Goal: Transaction & Acquisition: Purchase product/service

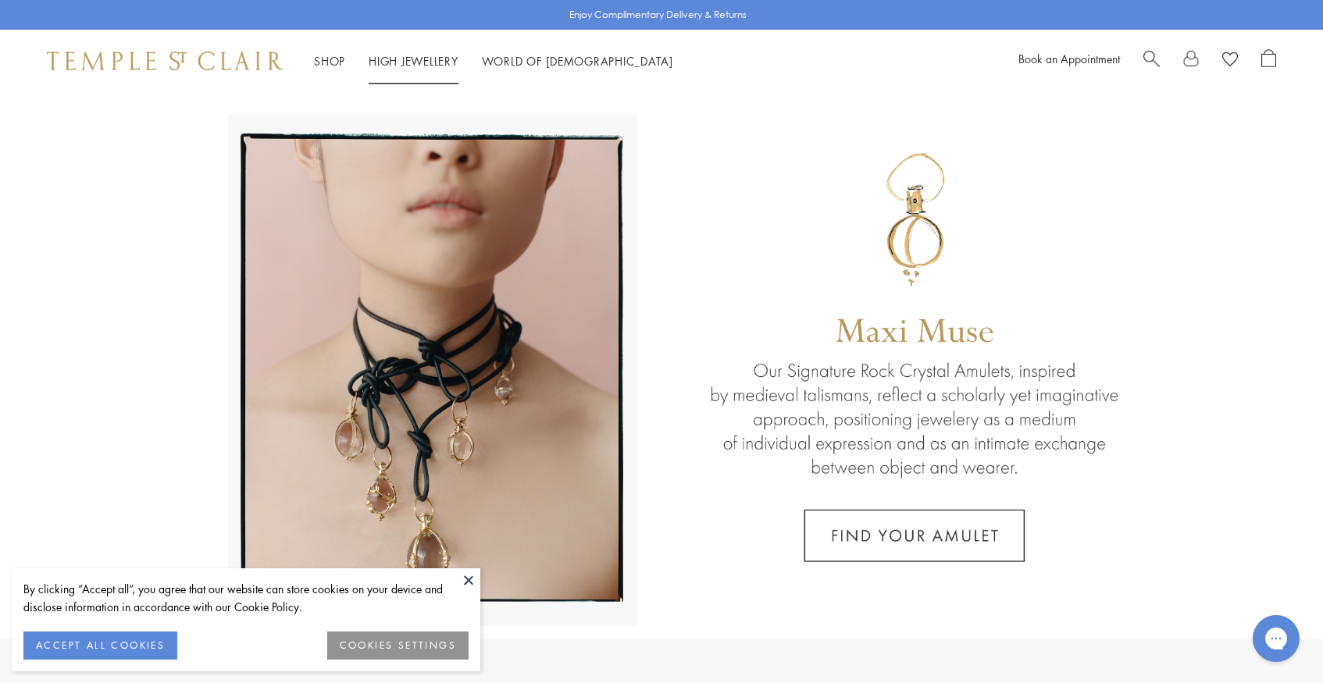
click at [335, 66] on li "Shop Shop Categories Amulets Pendants & Charms Lockets Chains & Leather Cords E…" at bounding box center [329, 62] width 31 height 20
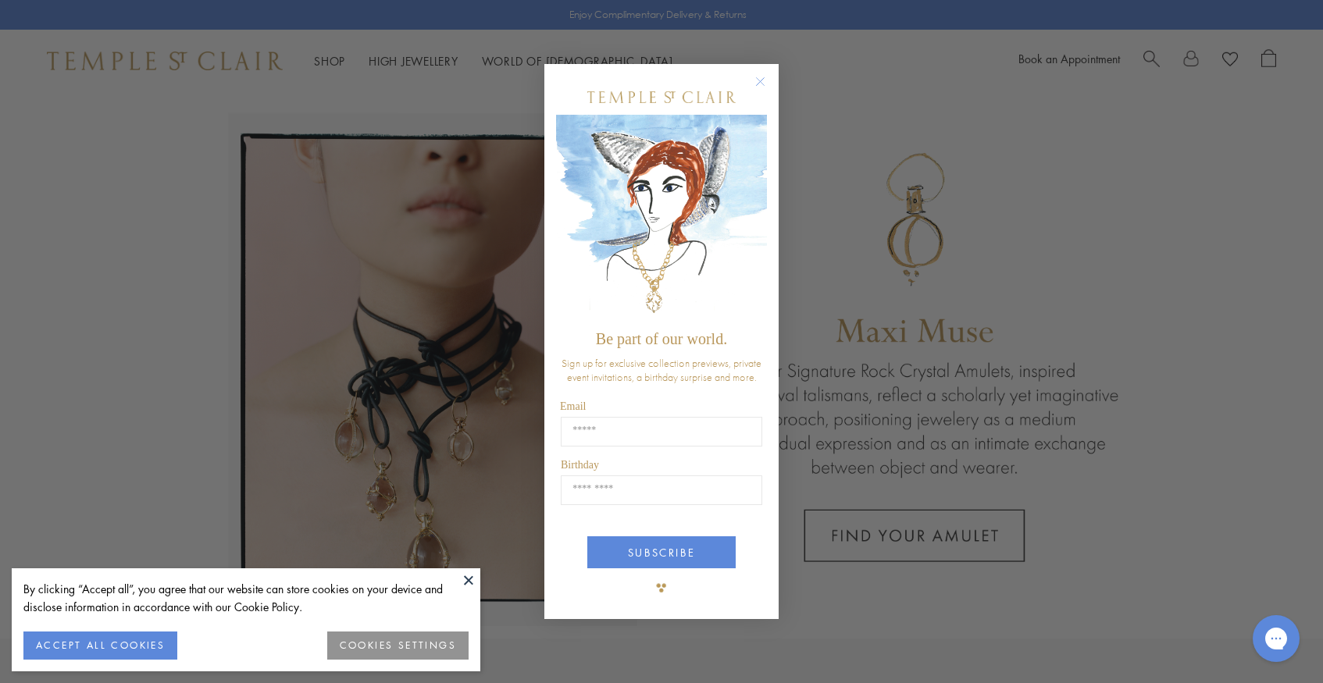
click at [760, 81] on icon "Close dialog" at bounding box center [761, 81] width 8 height 8
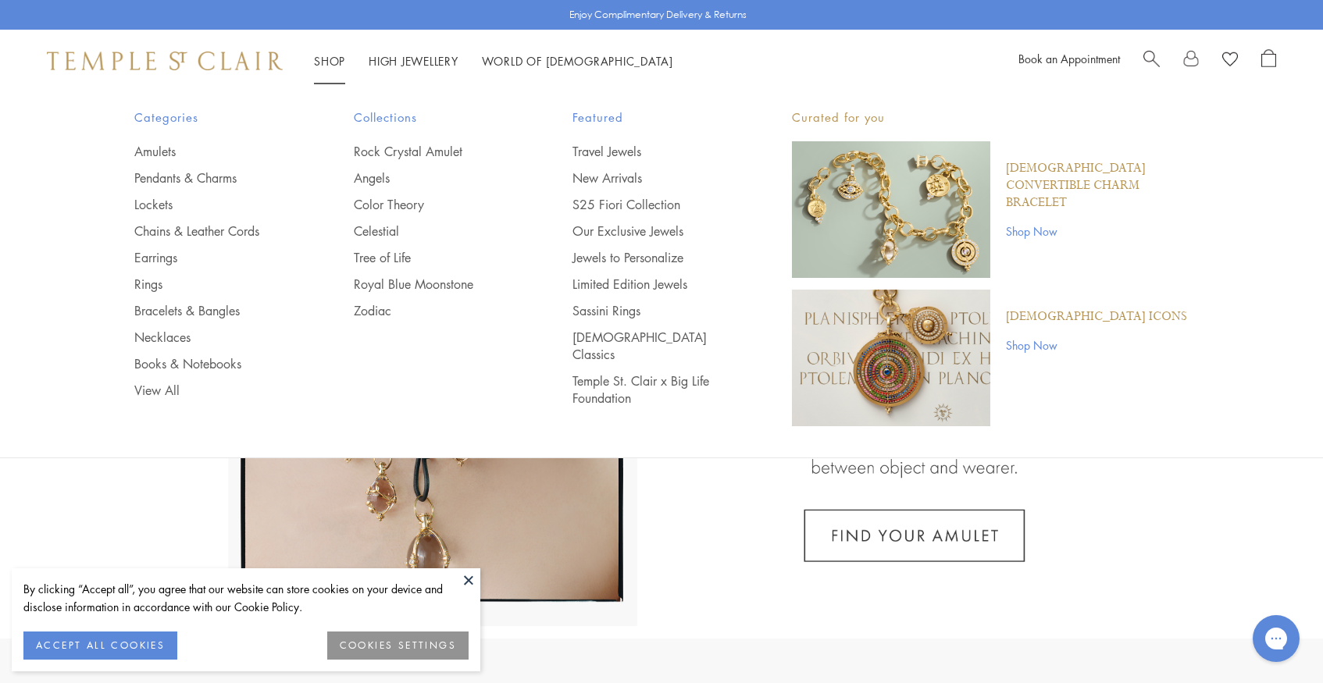
click at [326, 61] on link "Shop Shop" at bounding box center [329, 61] width 31 height 16
click at [366, 179] on link "Angels" at bounding box center [432, 177] width 157 height 17
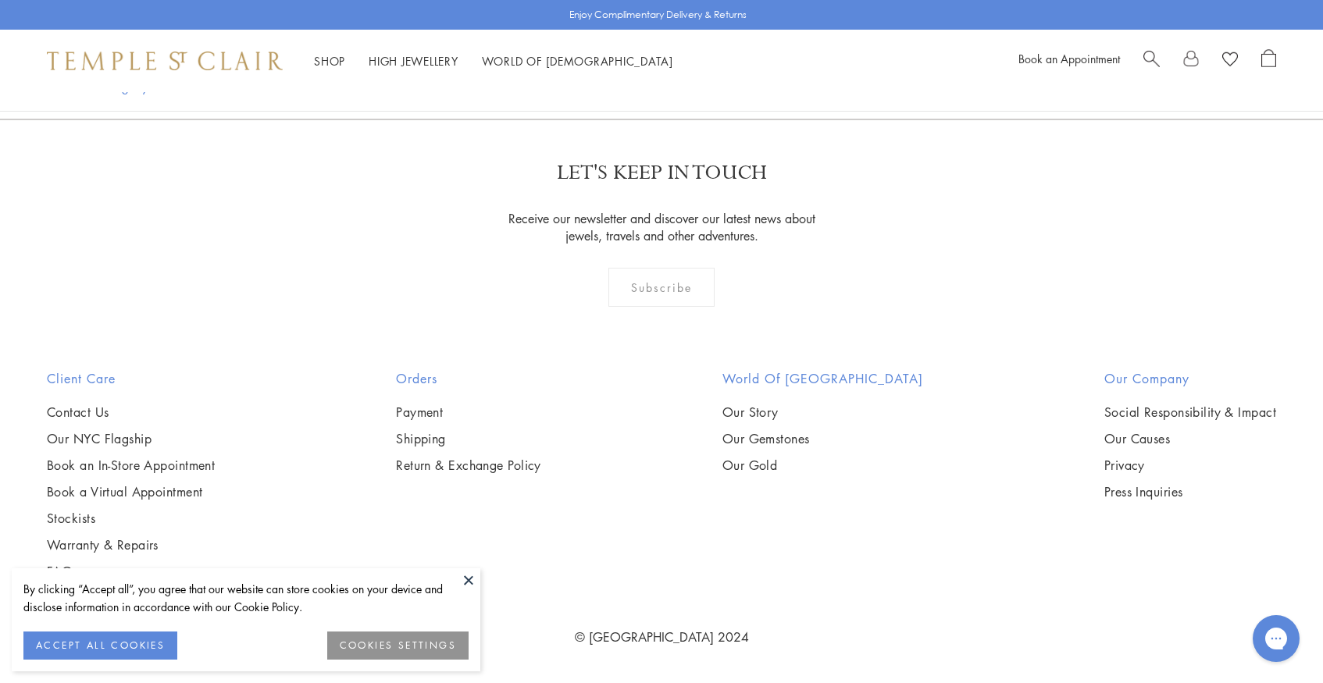
scroll to position [2347, 0]
click at [0, 0] on img at bounding box center [0, 0] width 0 height 0
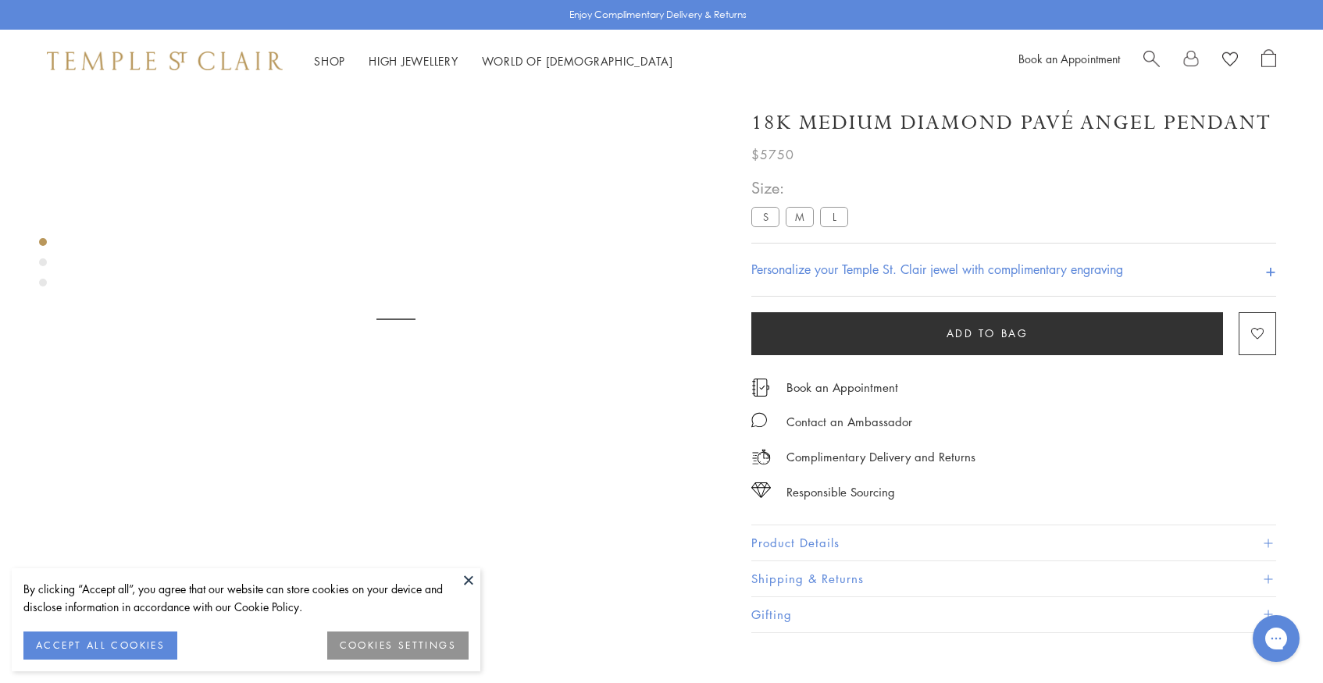
scroll to position [92, 0]
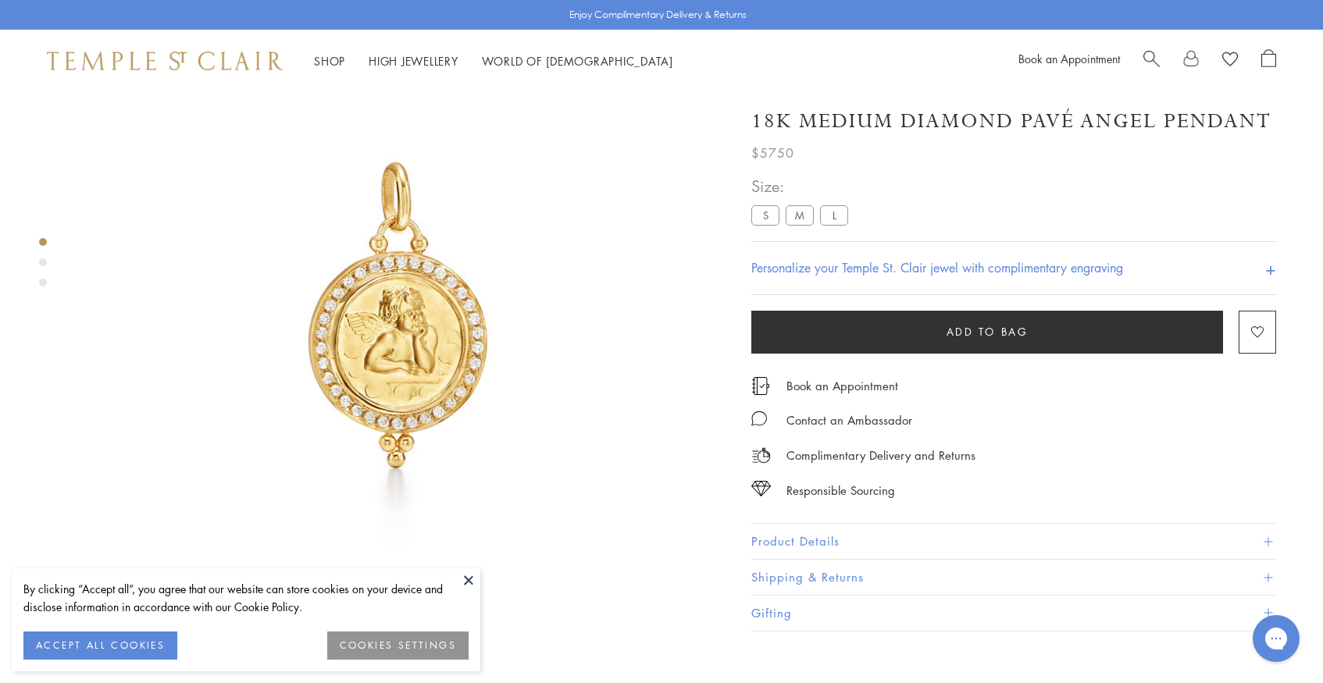
click at [840, 219] on label "L" at bounding box center [834, 215] width 28 height 20
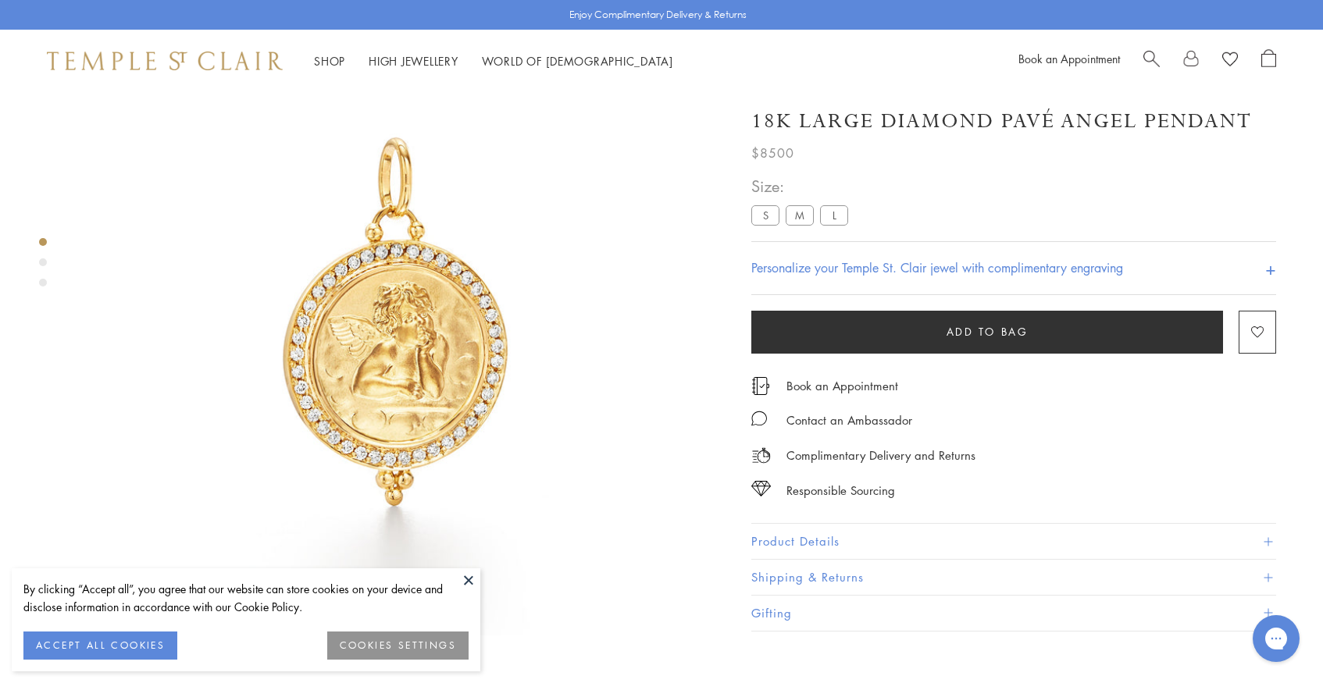
click at [805, 220] on label "M" at bounding box center [799, 215] width 28 height 20
